Goal: Information Seeking & Learning: Find specific page/section

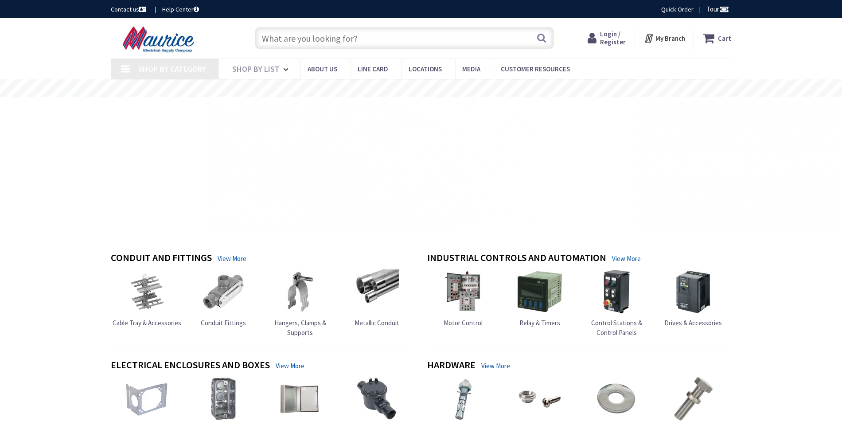
type input "St Christopher[GEOGRAPHIC_DATA], [GEOGRAPHIC_DATA]"
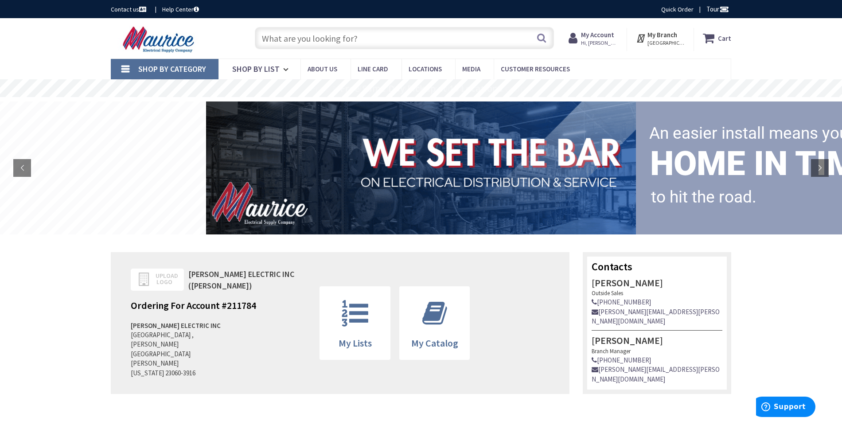
click at [308, 41] on input "text" at bounding box center [404, 38] width 299 height 22
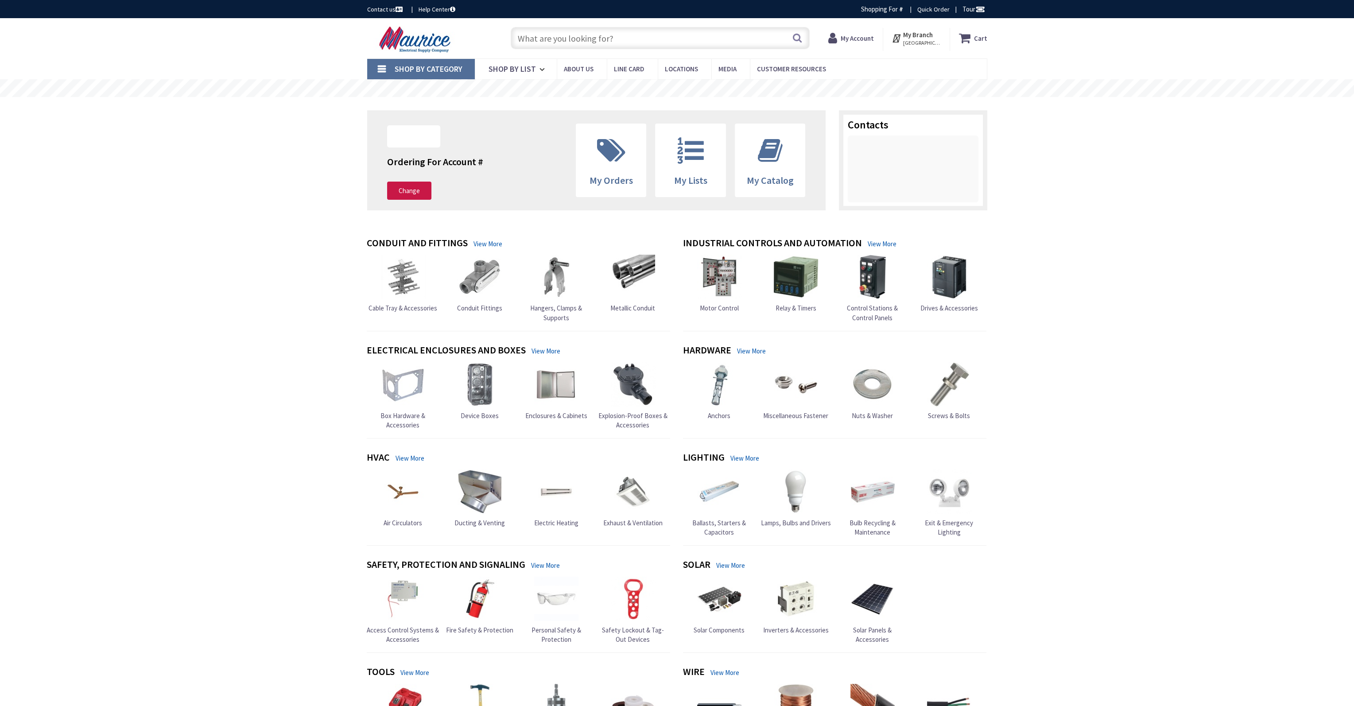
click at [638, 40] on input "text" at bounding box center [660, 38] width 299 height 22
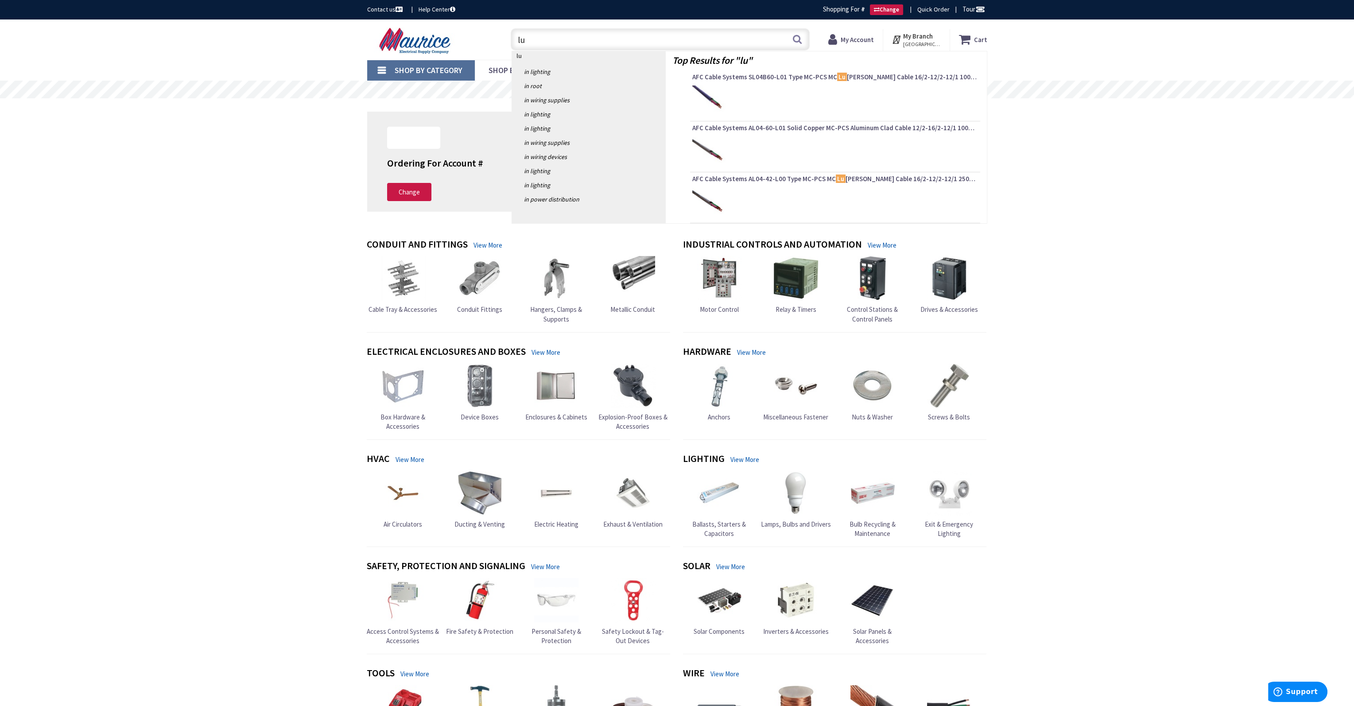
type input "l"
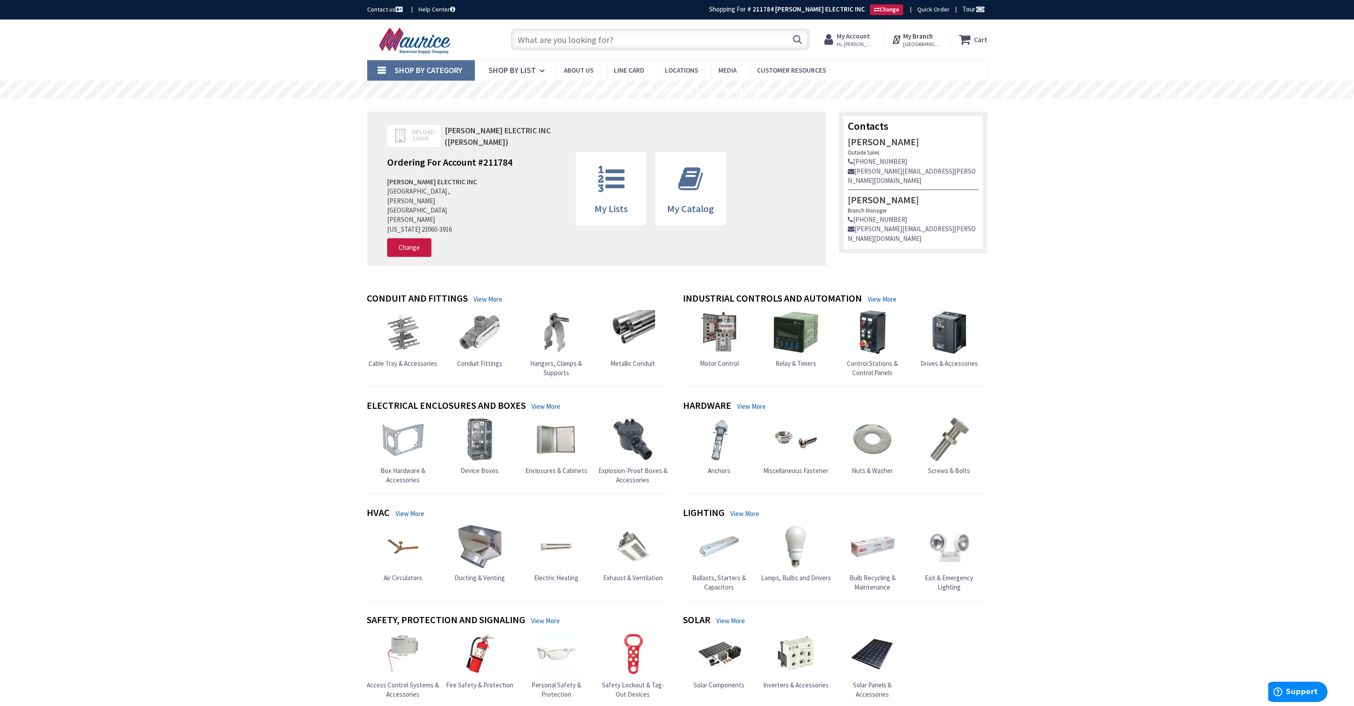
click at [860, 39] on span "My Account Hi, Paul" at bounding box center [856, 39] width 38 height 16
click at [616, 36] on input "text" at bounding box center [660, 39] width 299 height 22
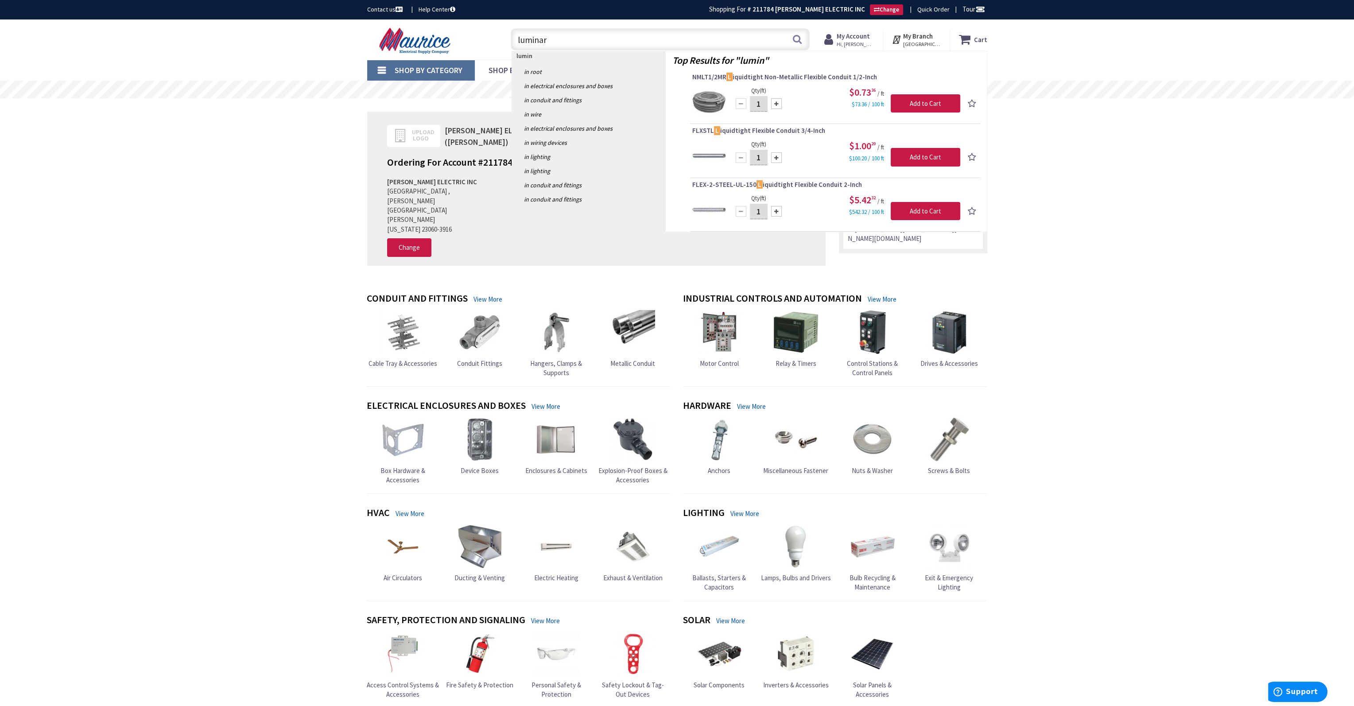
type input "luminary"
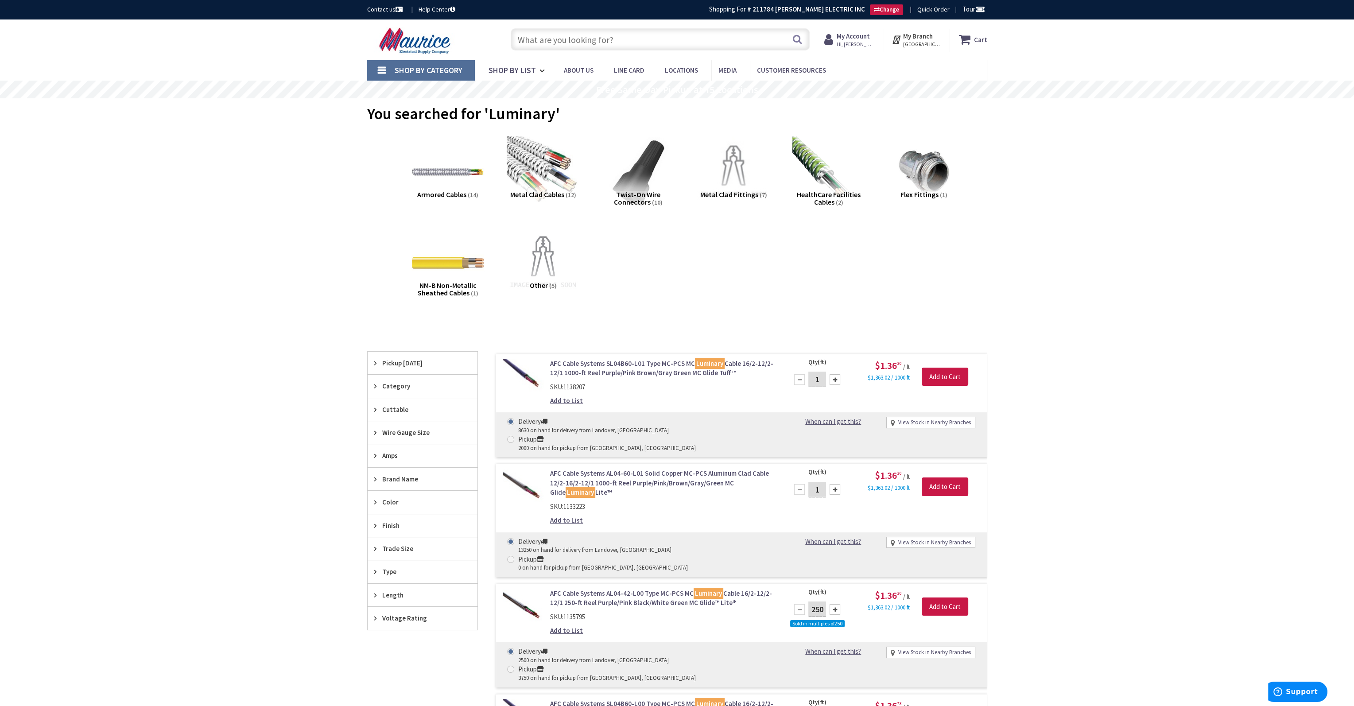
click at [660, 43] on input "text" at bounding box center [660, 39] width 299 height 22
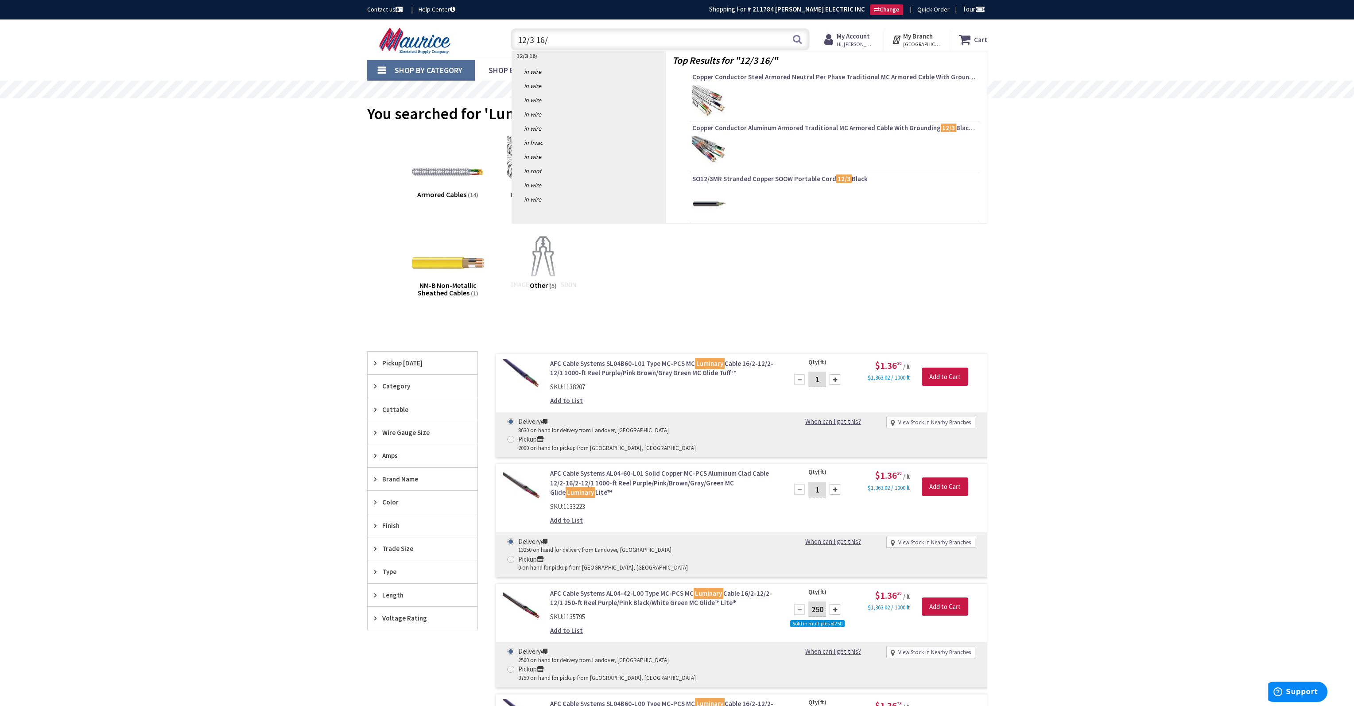
type input "12/3 16/2"
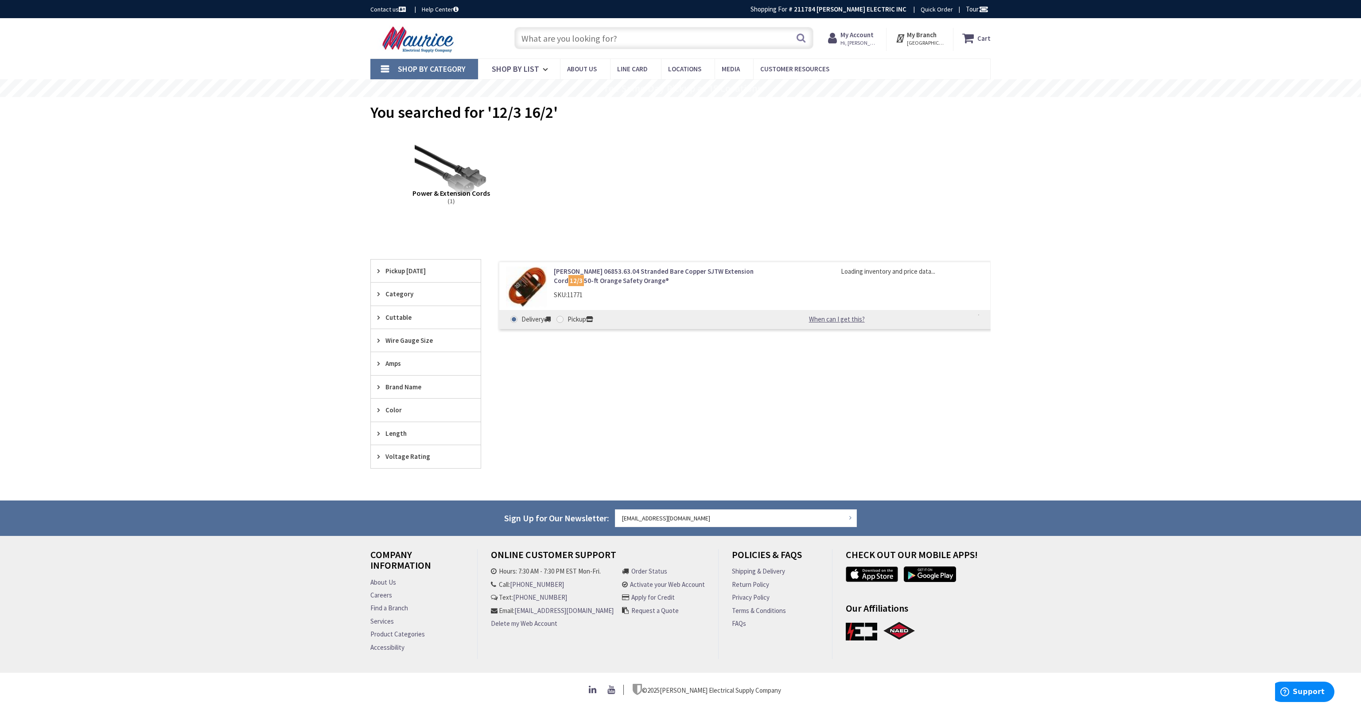
click at [660, 43] on input "text" at bounding box center [663, 38] width 299 height 22
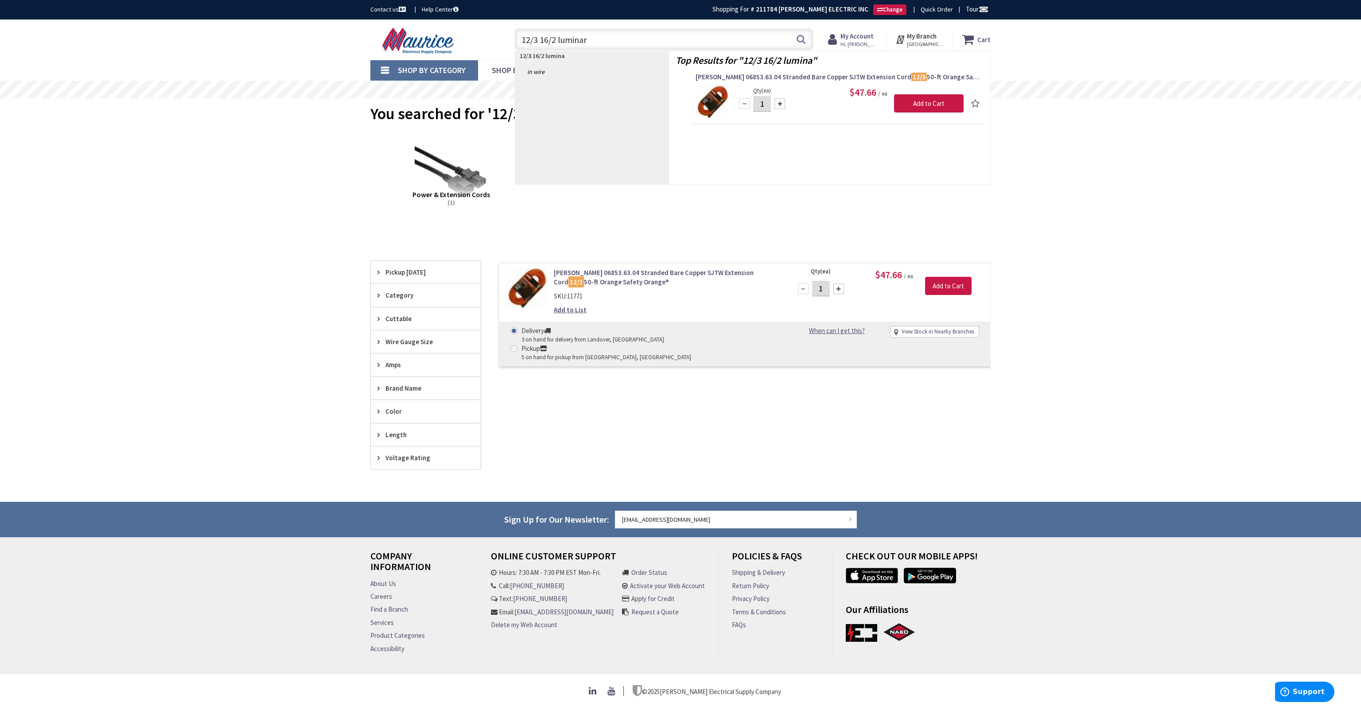
type input "12/3 16/2 luminary"
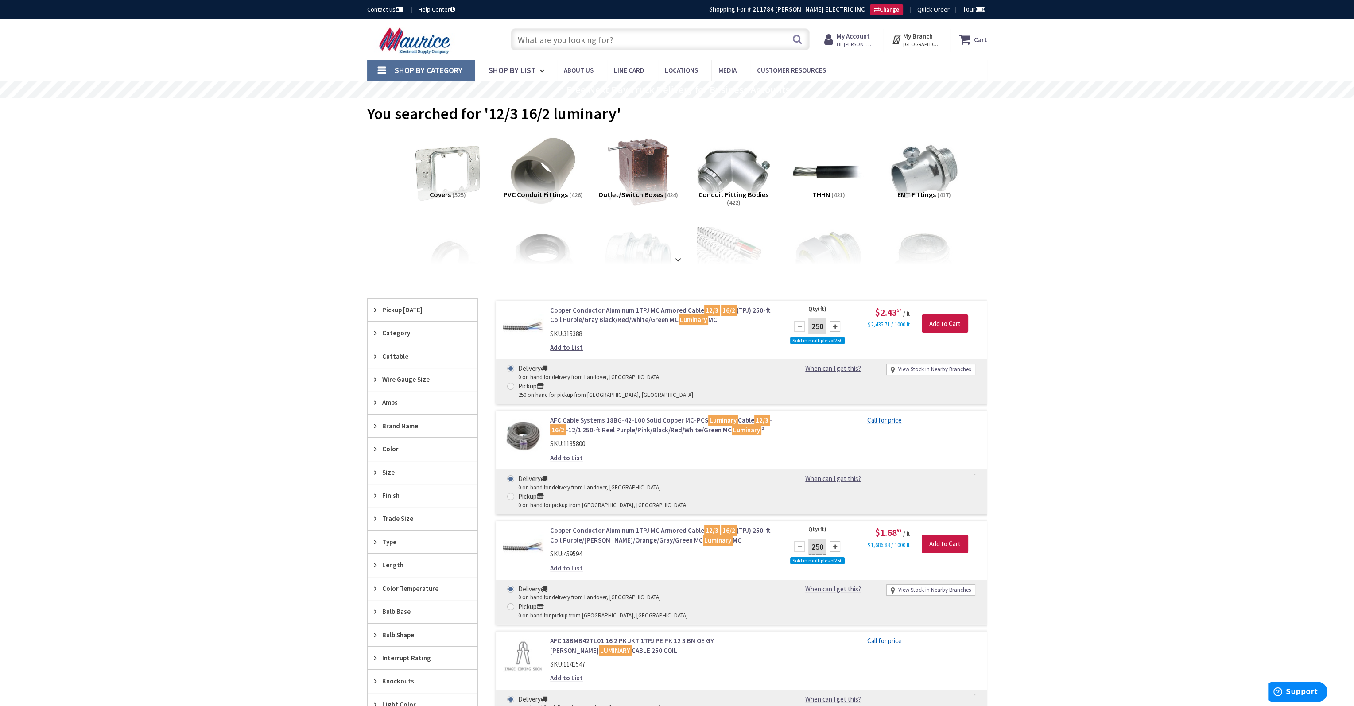
click at [608, 38] on input "text" at bounding box center [660, 39] width 299 height 22
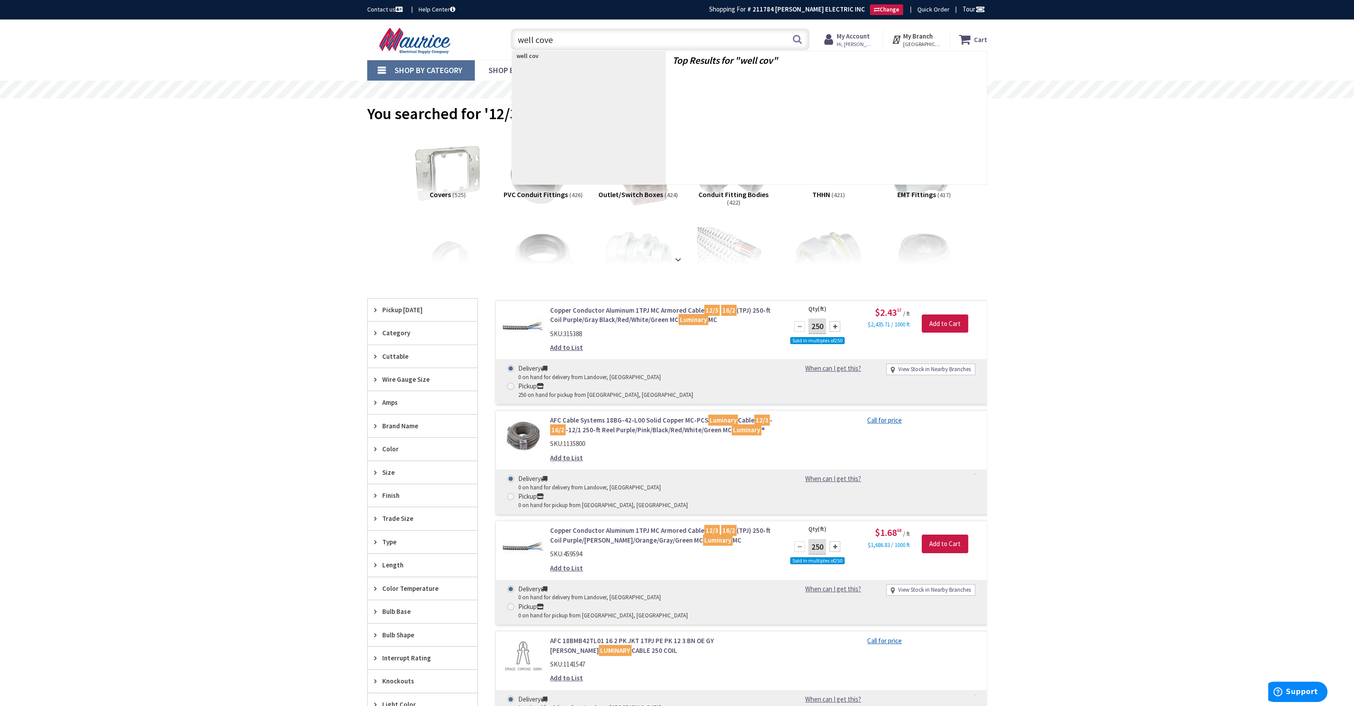
type input "well cover"
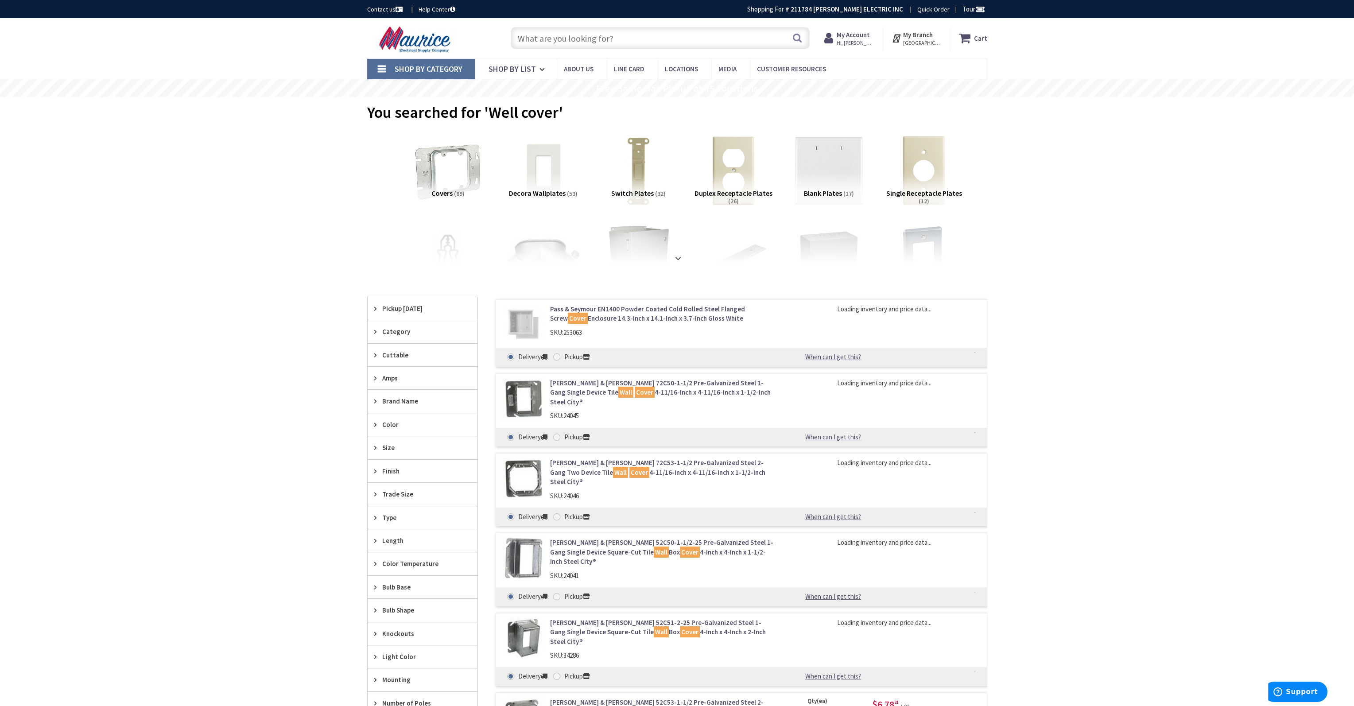
click at [620, 42] on input "text" at bounding box center [660, 38] width 299 height 22
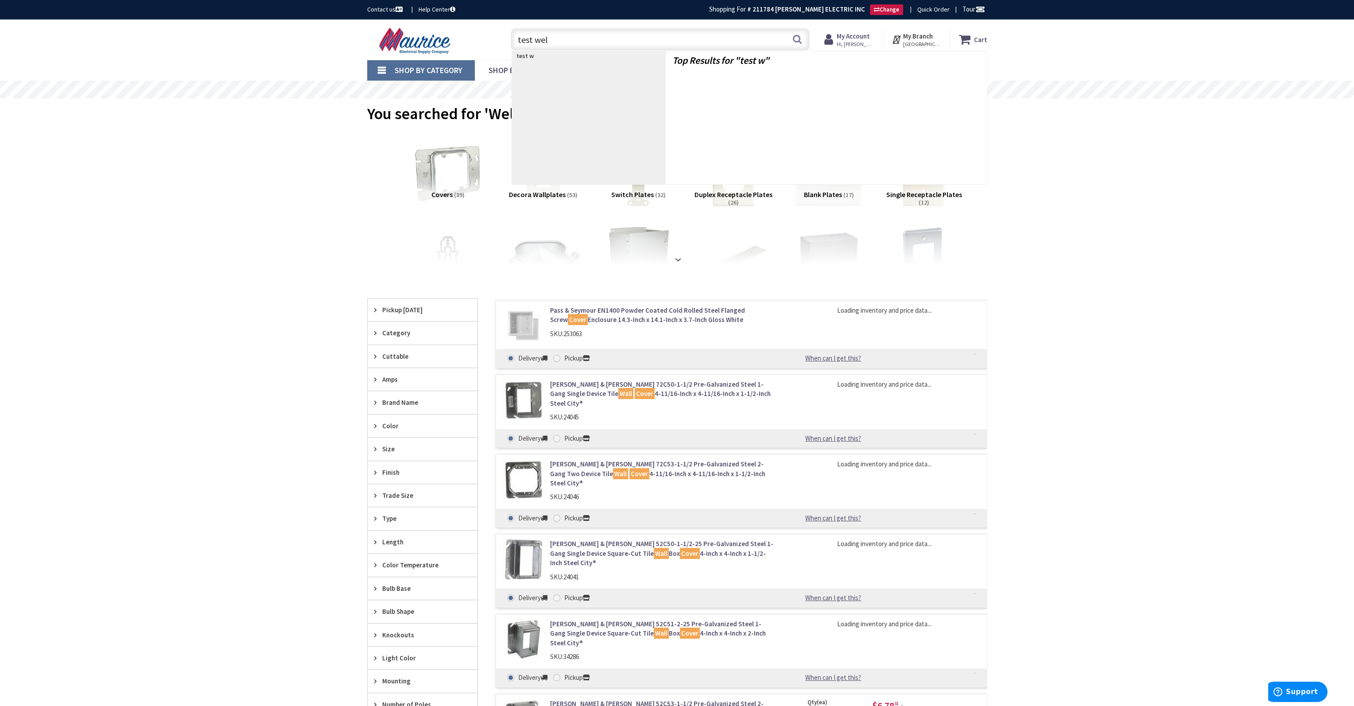
type input "test well"
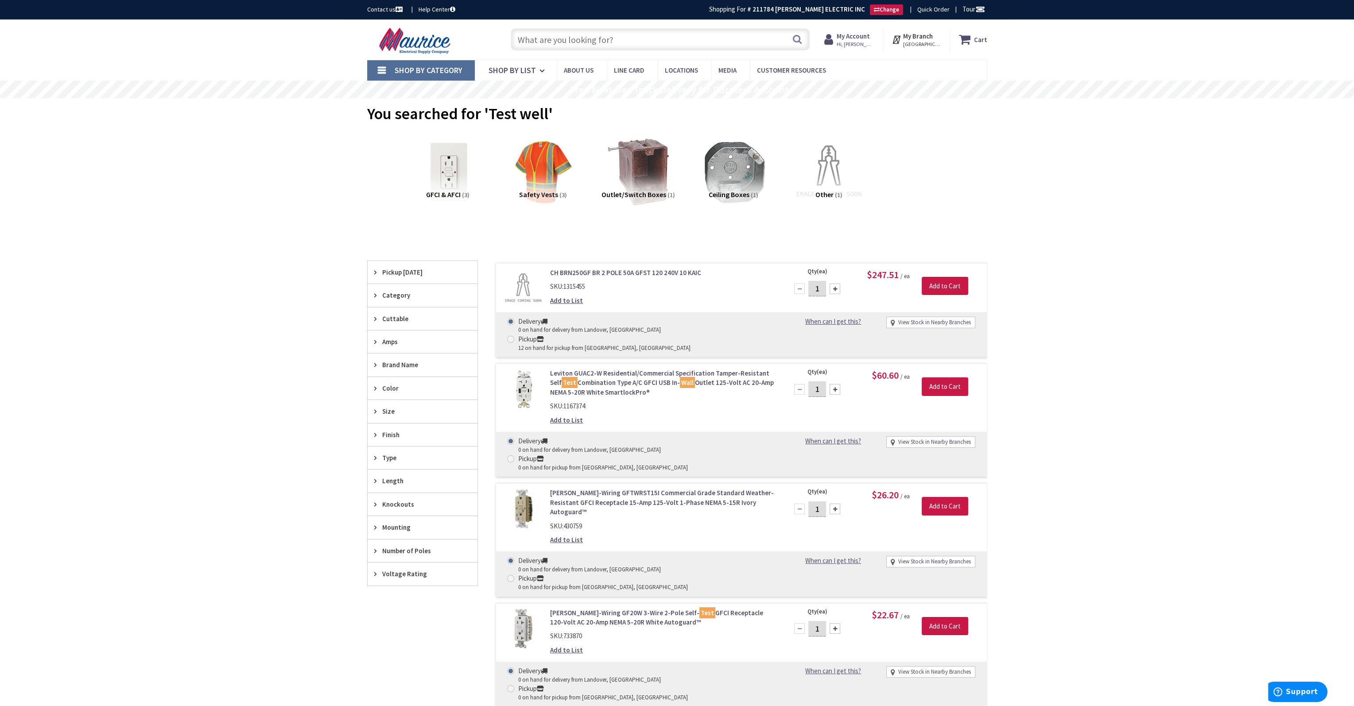
drag, startPoint x: 587, startPoint y: 287, endPoint x: 378, endPoint y: 233, distance: 215.5
click at [376, 233] on div "View Subcategories GFCI & AFCI (3) Safety Vests (3) Outlet/Switch Boxes (1) Cei…" at bounding box center [677, 634] width 620 height 1004
